Goal: Task Accomplishment & Management: Use online tool/utility

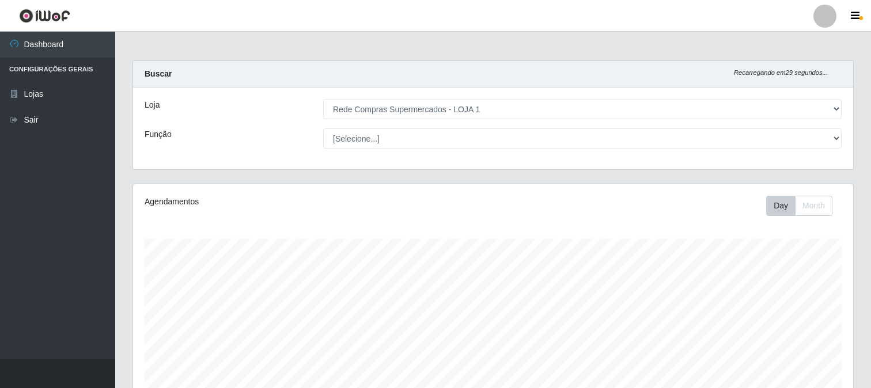
select select "158"
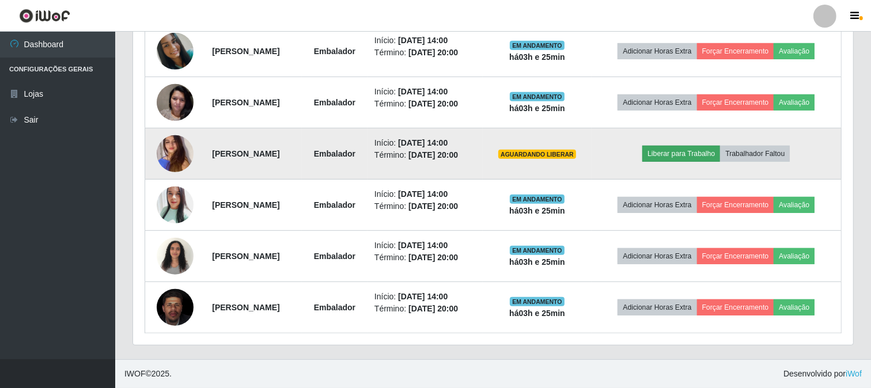
scroll to position [352, 0]
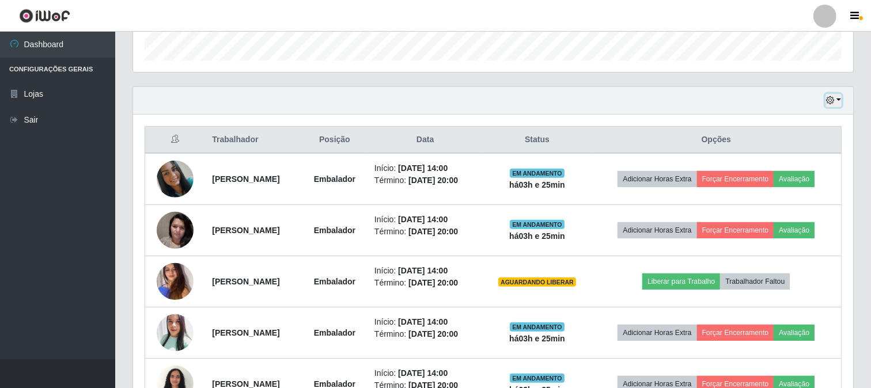
click at [836, 99] on button "button" at bounding box center [834, 100] width 16 height 13
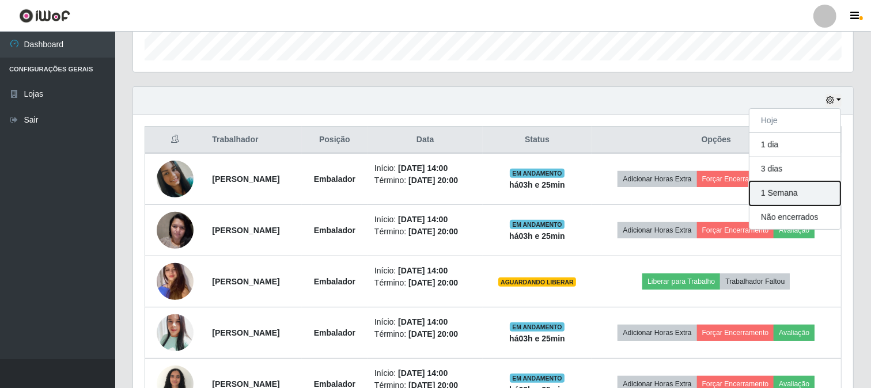
click at [786, 192] on button "1 Semana" at bounding box center [795, 194] width 91 height 24
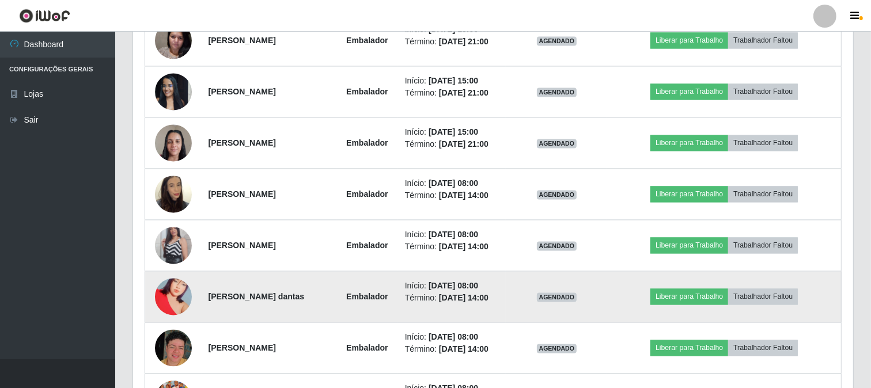
scroll to position [2144, 0]
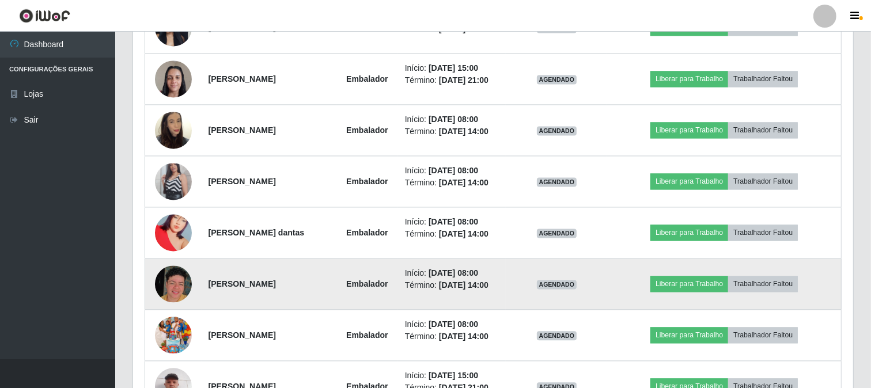
click at [181, 286] on img at bounding box center [173, 284] width 37 height 37
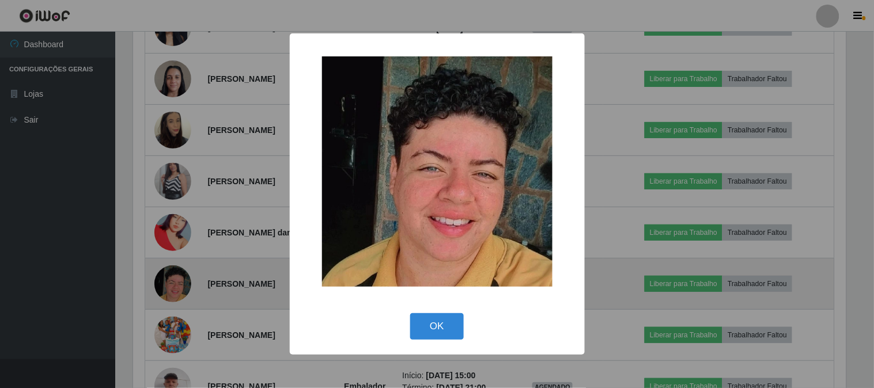
click at [181, 286] on div "× OK Cancel" at bounding box center [437, 194] width 874 height 388
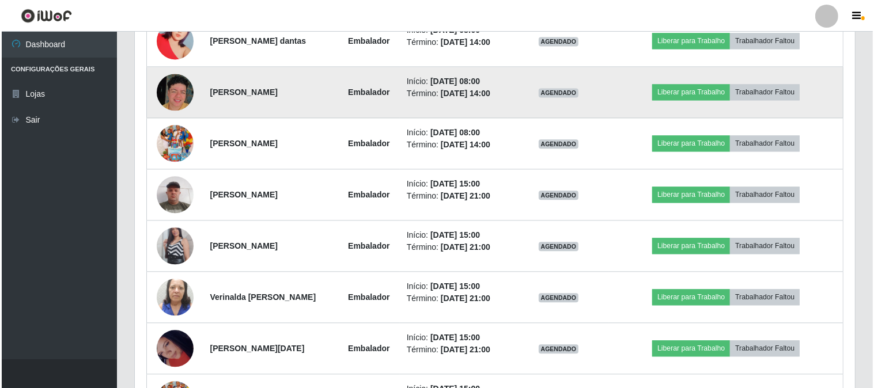
scroll to position [2400, 0]
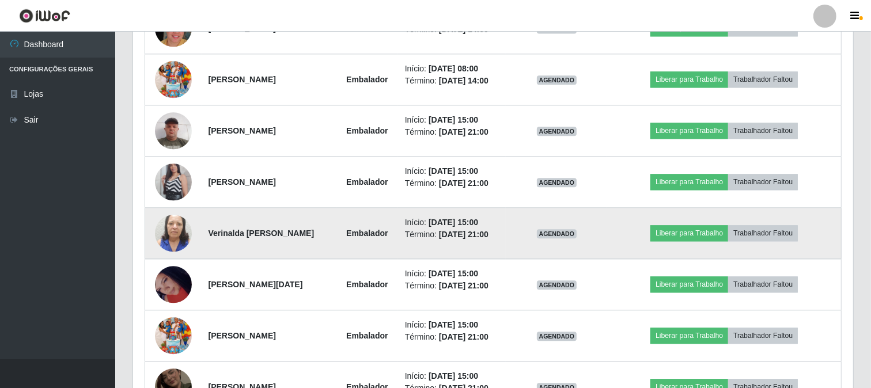
click at [169, 237] on img at bounding box center [173, 234] width 37 height 66
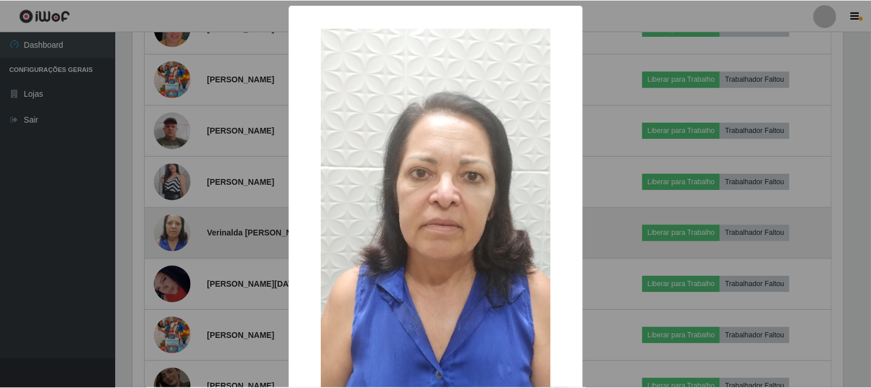
scroll to position [239, 713]
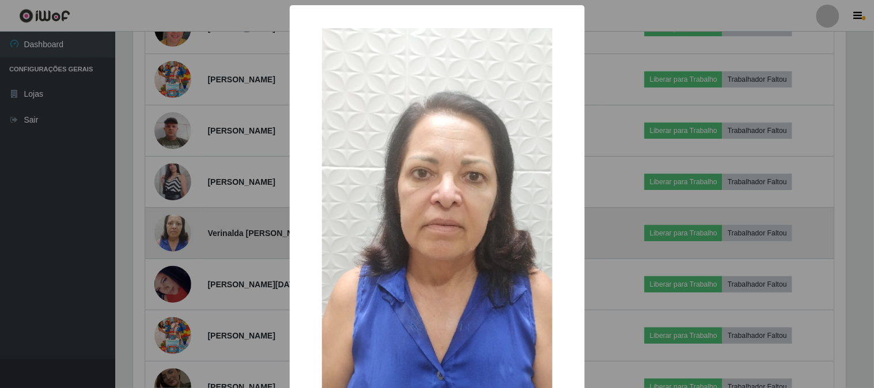
click at [169, 237] on div "× OK Cancel" at bounding box center [437, 194] width 874 height 388
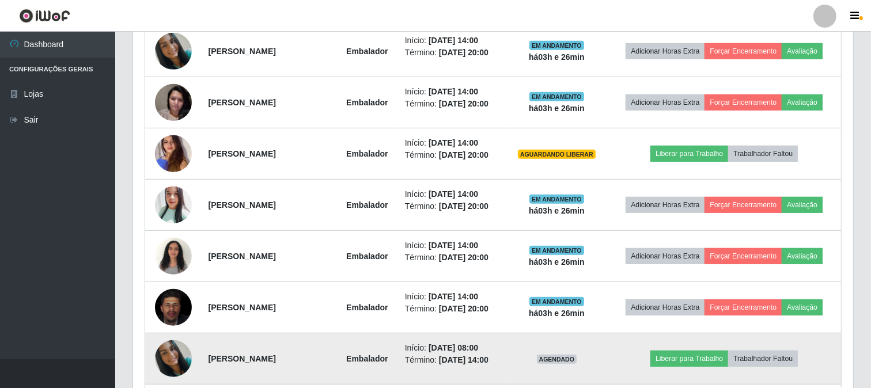
scroll to position [415, 0]
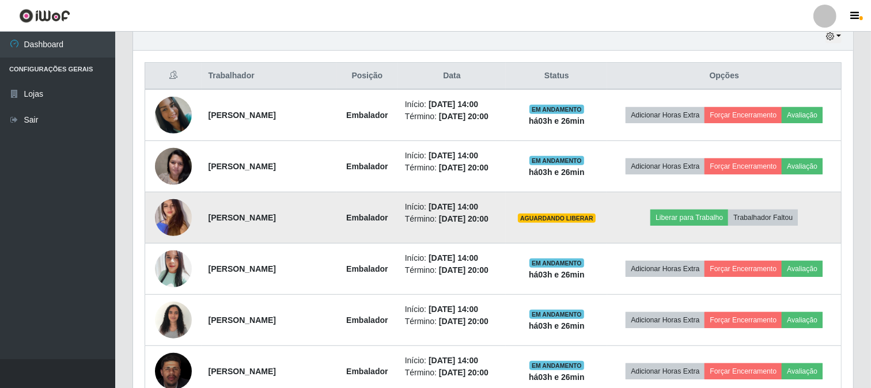
click at [171, 224] on img at bounding box center [173, 218] width 37 height 85
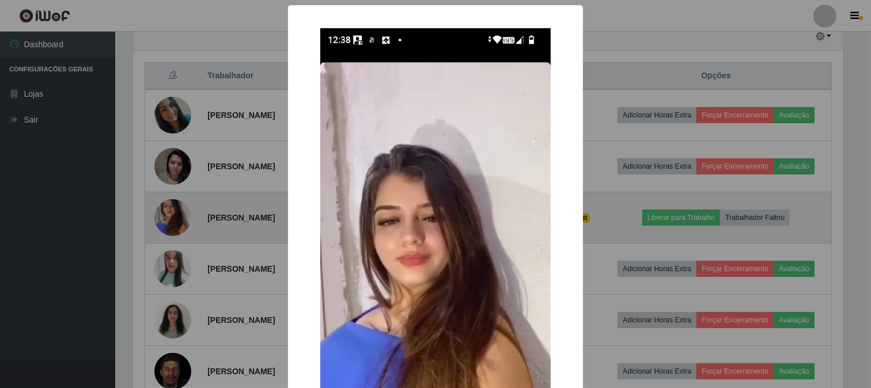
scroll to position [239, 713]
click at [171, 224] on div "× OK Cancel" at bounding box center [437, 194] width 874 height 388
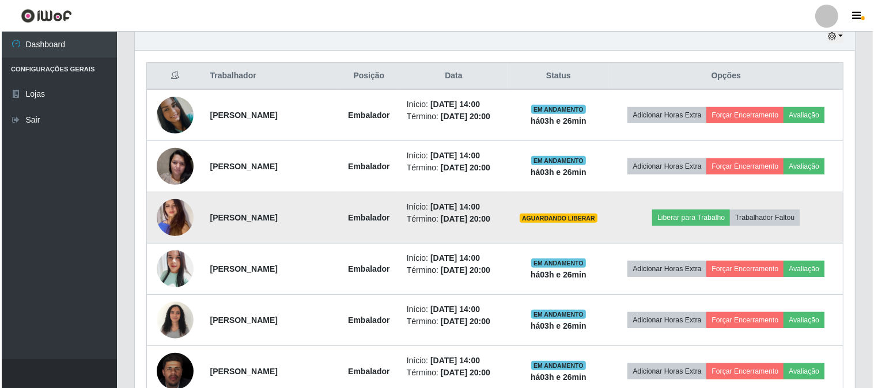
scroll to position [479, 0]
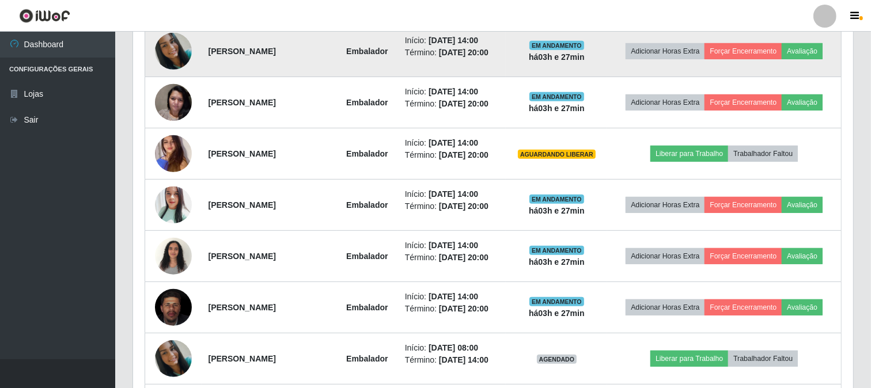
click at [164, 50] on img at bounding box center [173, 51] width 37 height 37
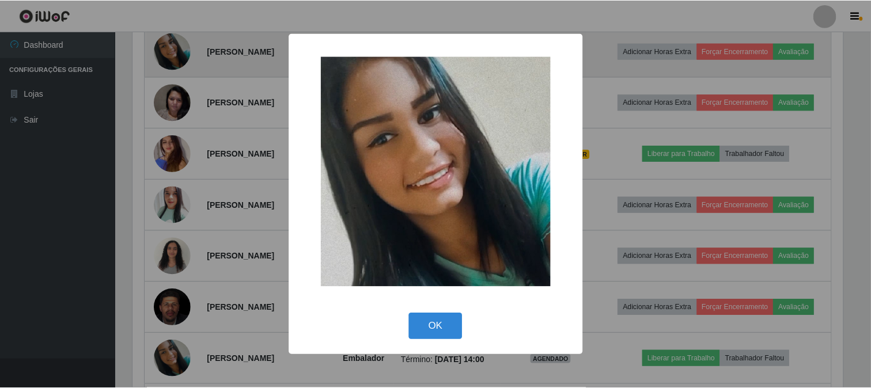
scroll to position [239, 713]
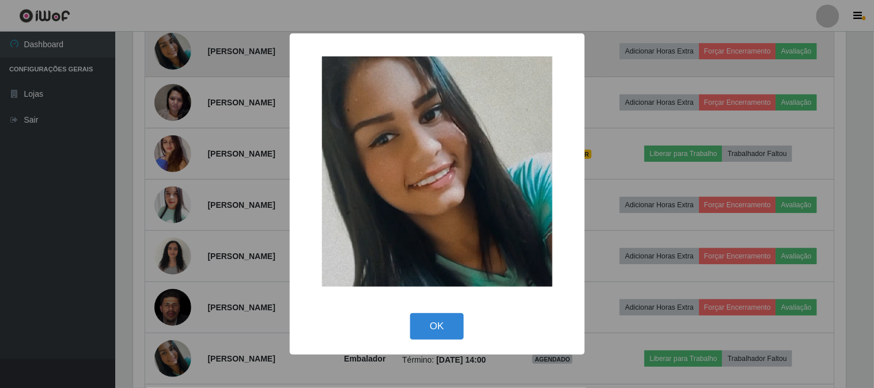
click at [164, 50] on div "× OK Cancel" at bounding box center [437, 194] width 874 height 388
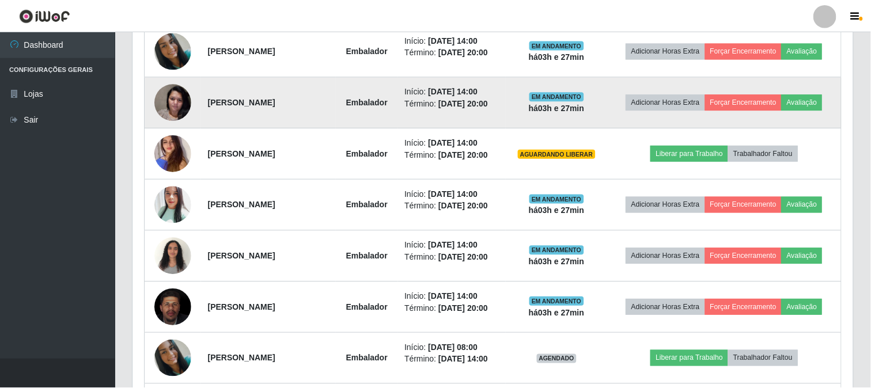
scroll to position [239, 720]
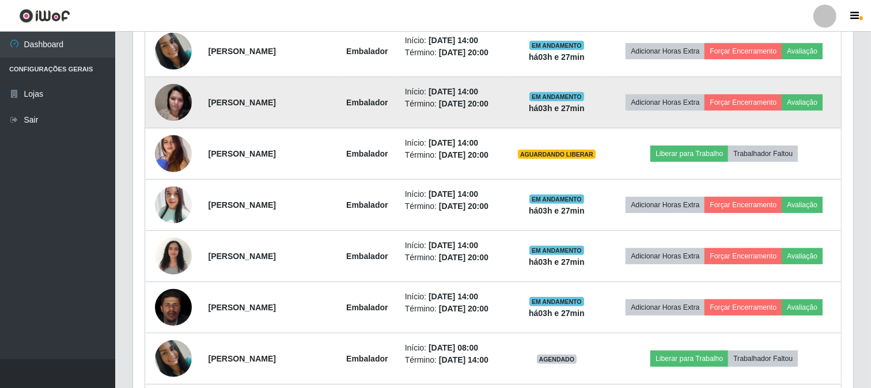
click at [179, 96] on img at bounding box center [173, 102] width 37 height 49
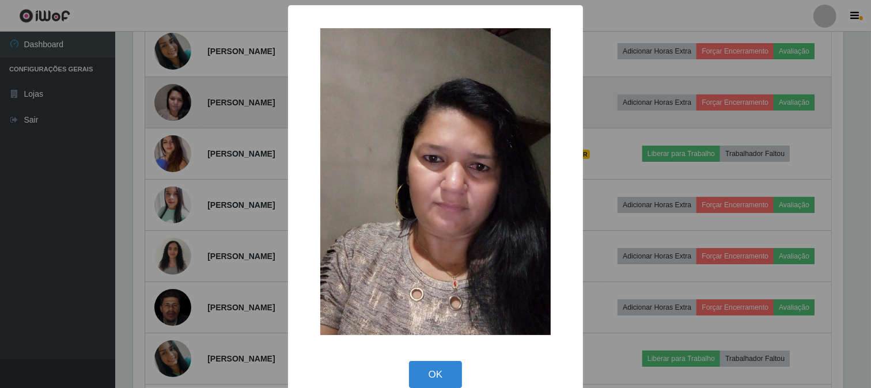
scroll to position [239, 713]
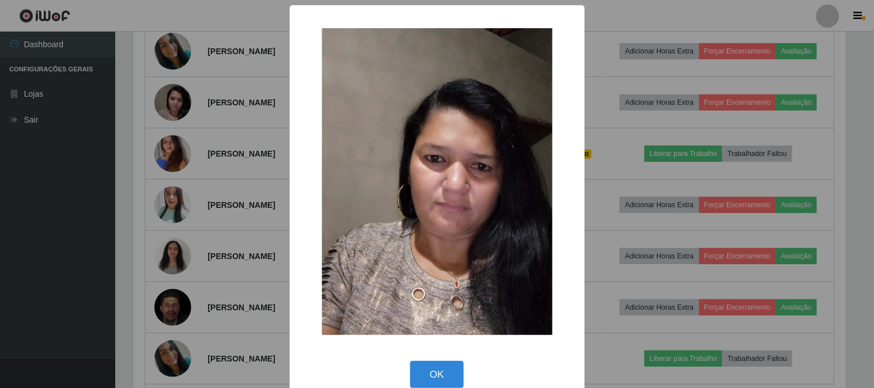
click at [177, 96] on div "× OK Cancel" at bounding box center [437, 194] width 874 height 388
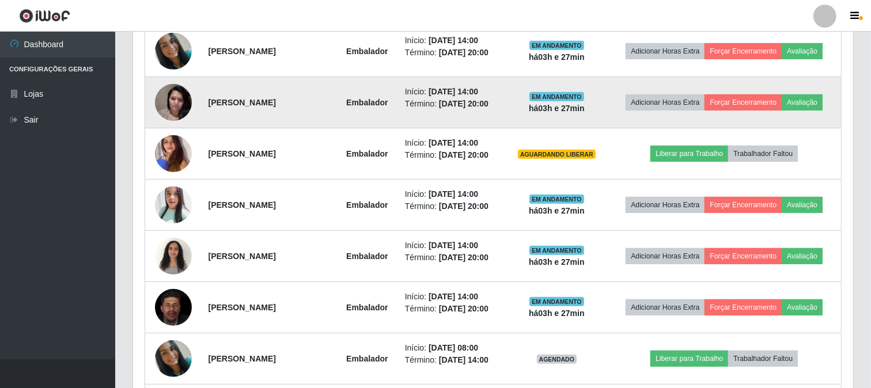
scroll to position [543, 0]
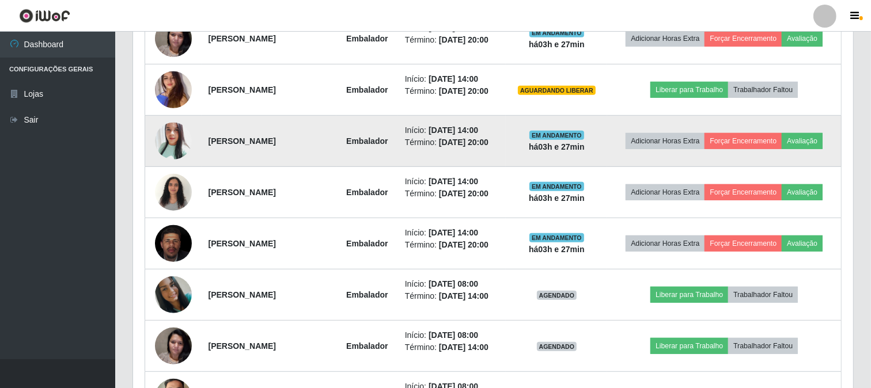
click at [170, 142] on img at bounding box center [173, 141] width 37 height 44
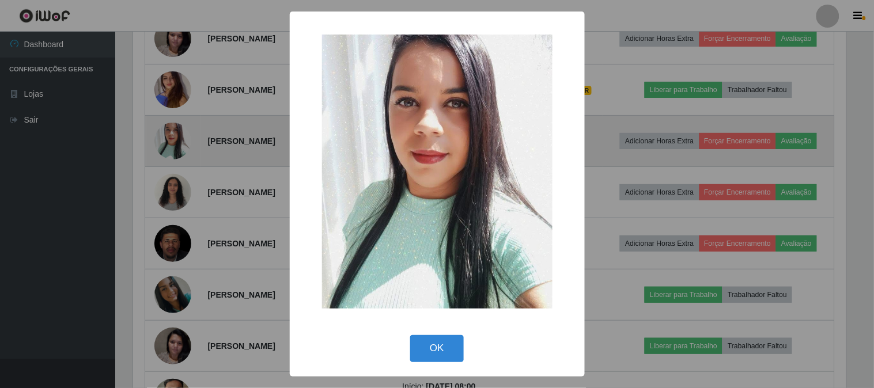
click at [170, 142] on div "× OK Cancel" at bounding box center [437, 194] width 874 height 388
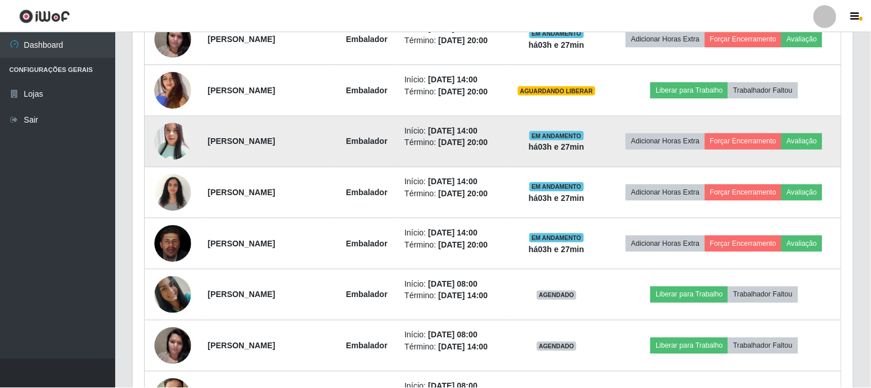
scroll to position [239, 720]
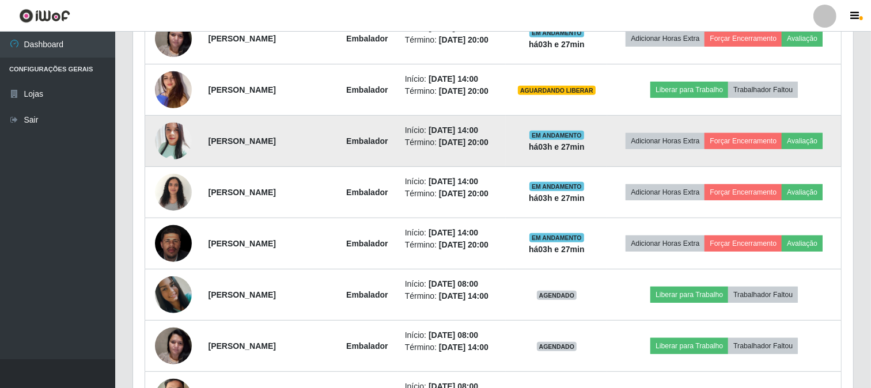
click at [171, 146] on img at bounding box center [173, 141] width 37 height 44
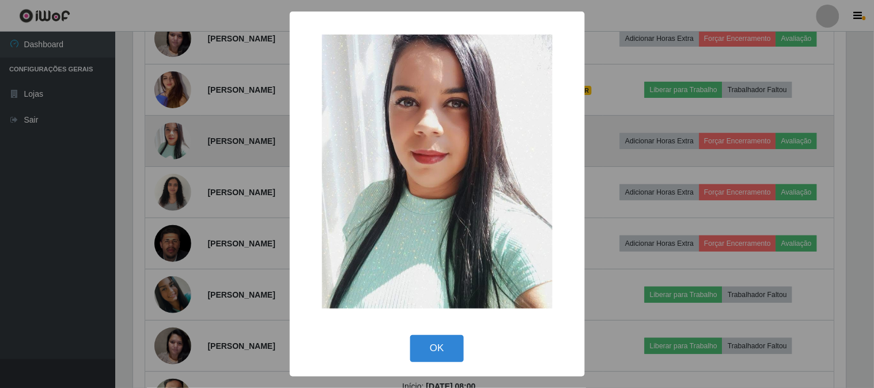
click at [171, 146] on div "× OK Cancel" at bounding box center [437, 194] width 874 height 388
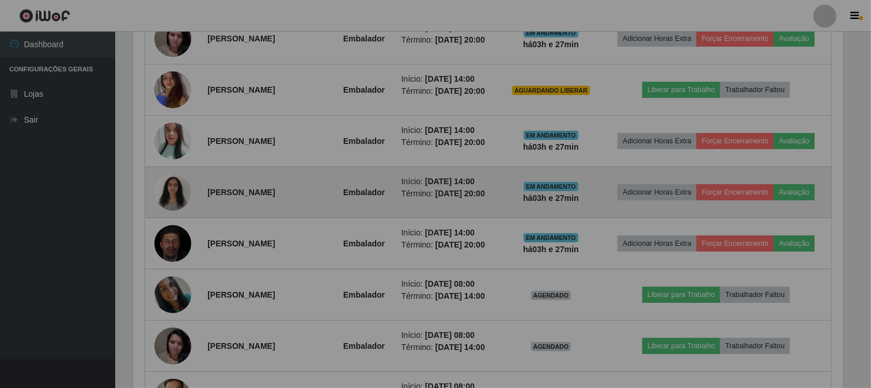
scroll to position [239, 720]
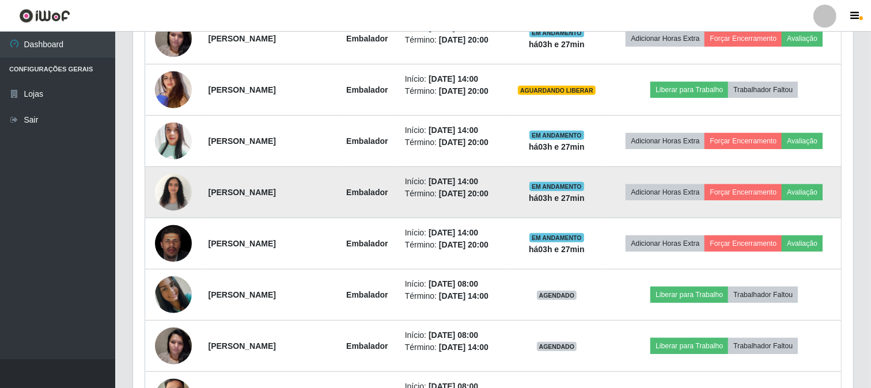
click at [176, 187] on img at bounding box center [173, 192] width 37 height 49
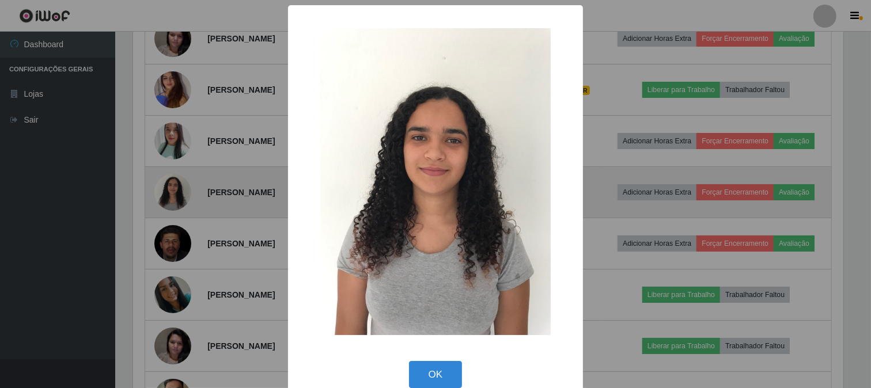
scroll to position [0, 0]
click at [176, 187] on div "× OK Cancel" at bounding box center [437, 194] width 874 height 388
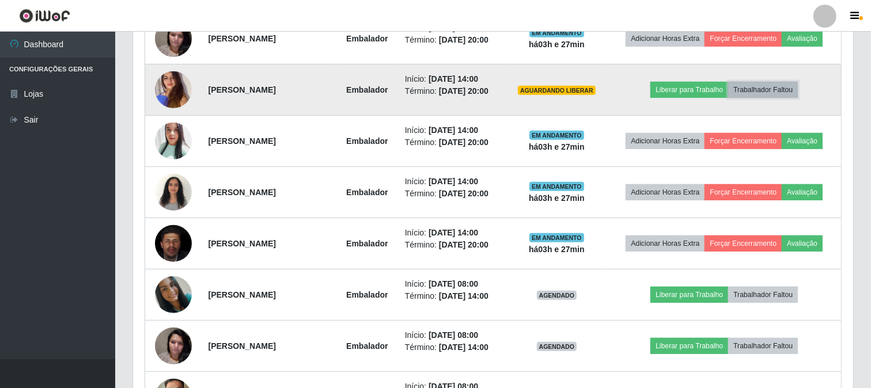
click at [763, 95] on button "Trabalhador Faltou" at bounding box center [763, 90] width 70 height 16
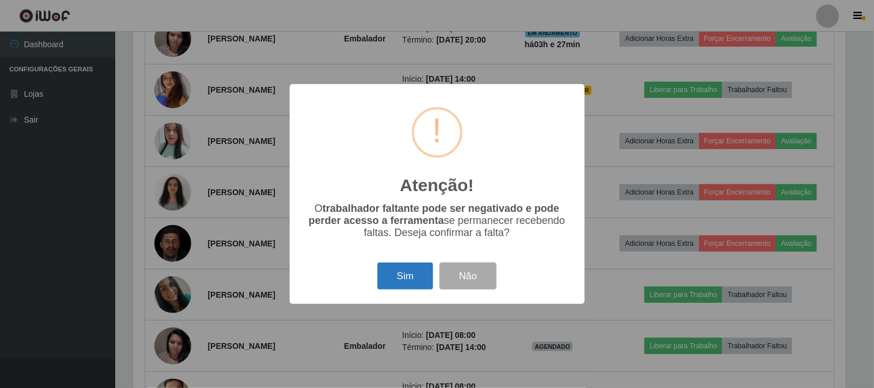
click at [413, 265] on button "Sim" at bounding box center [405, 276] width 56 height 27
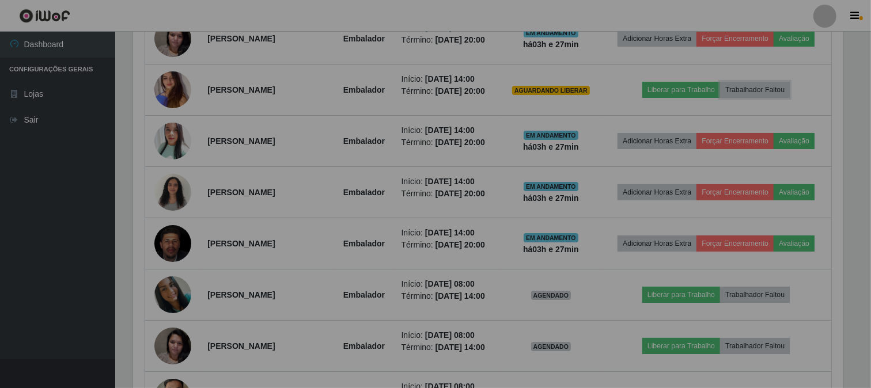
scroll to position [239, 720]
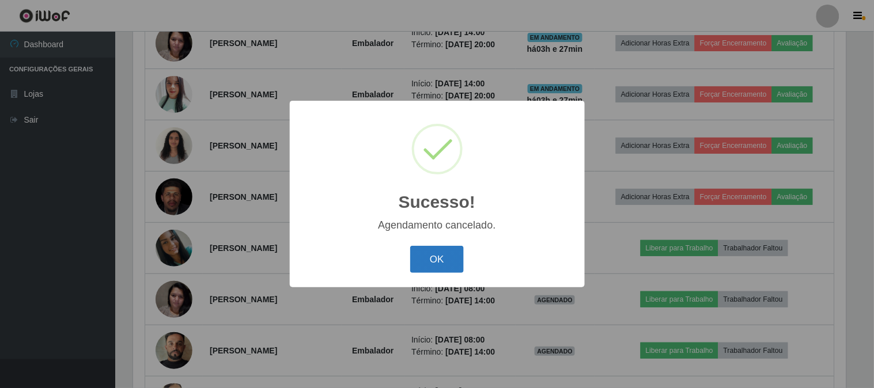
click at [440, 261] on button "OK" at bounding box center [437, 259] width 54 height 27
